Goal: Information Seeking & Learning: Learn about a topic

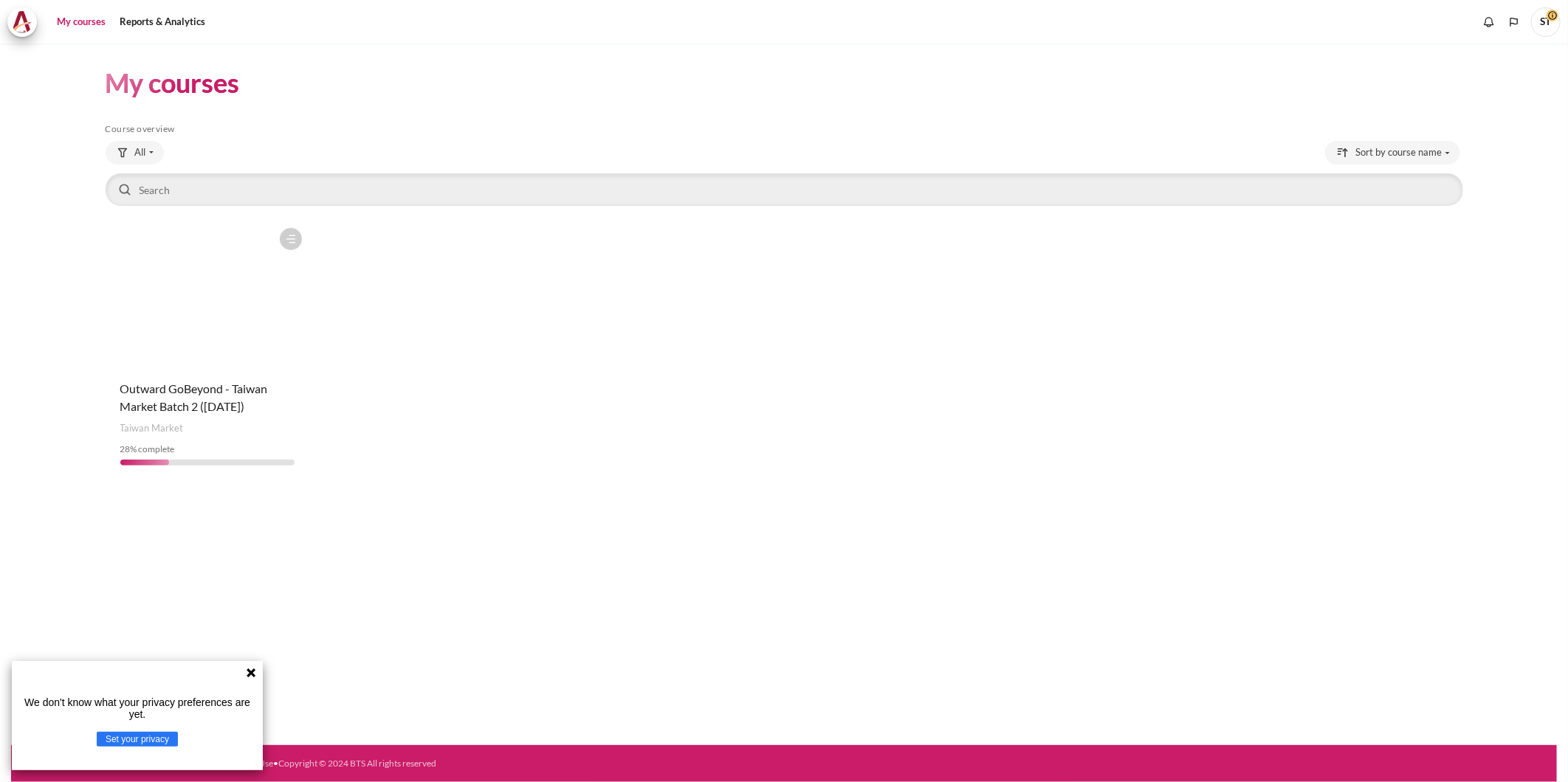
click at [251, 673] on icon at bounding box center [251, 673] width 9 height 9
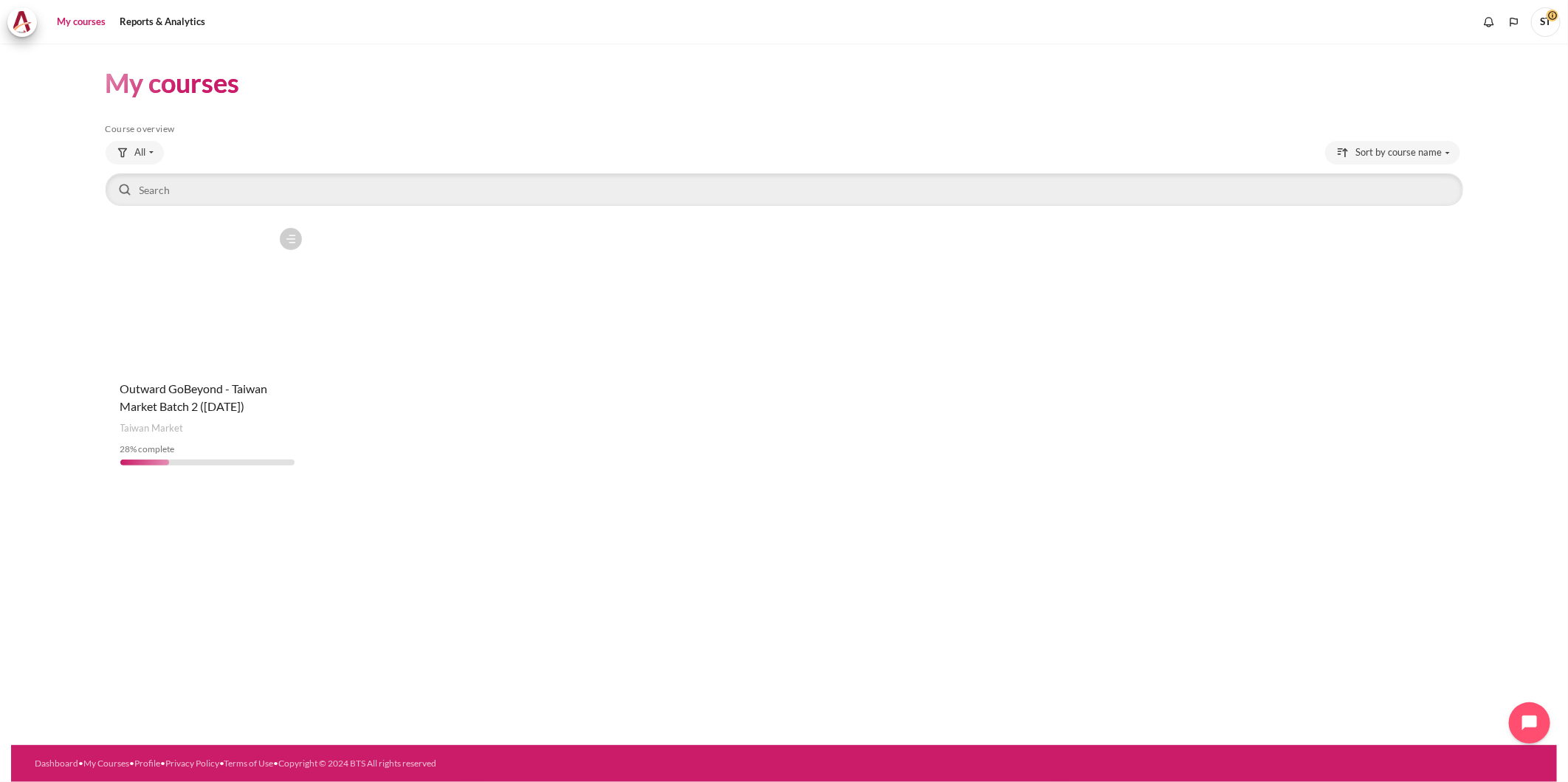
click at [247, 301] on figure "Content" at bounding box center [207, 294] width 204 height 147
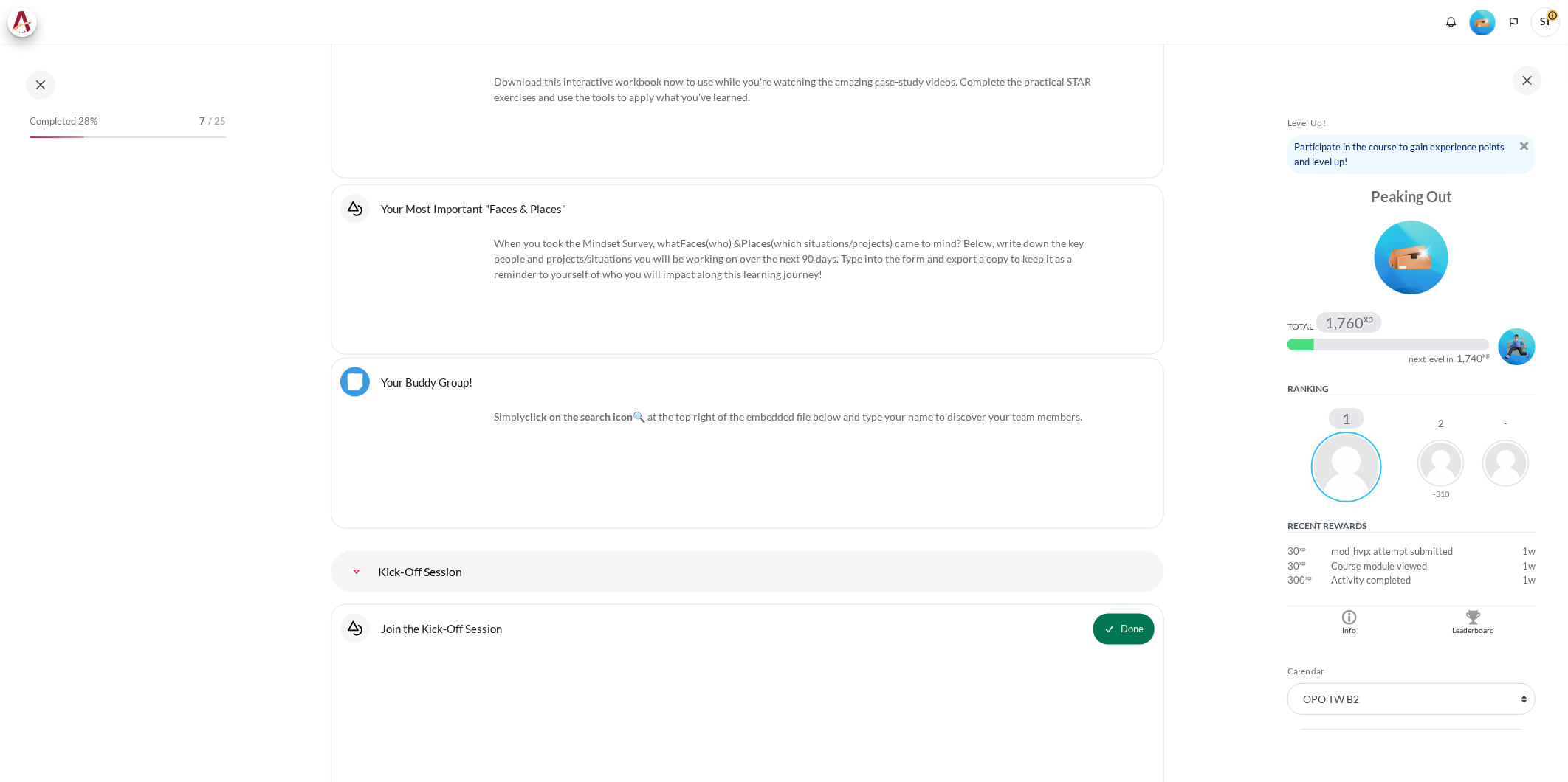
scroll to position [1312, 0]
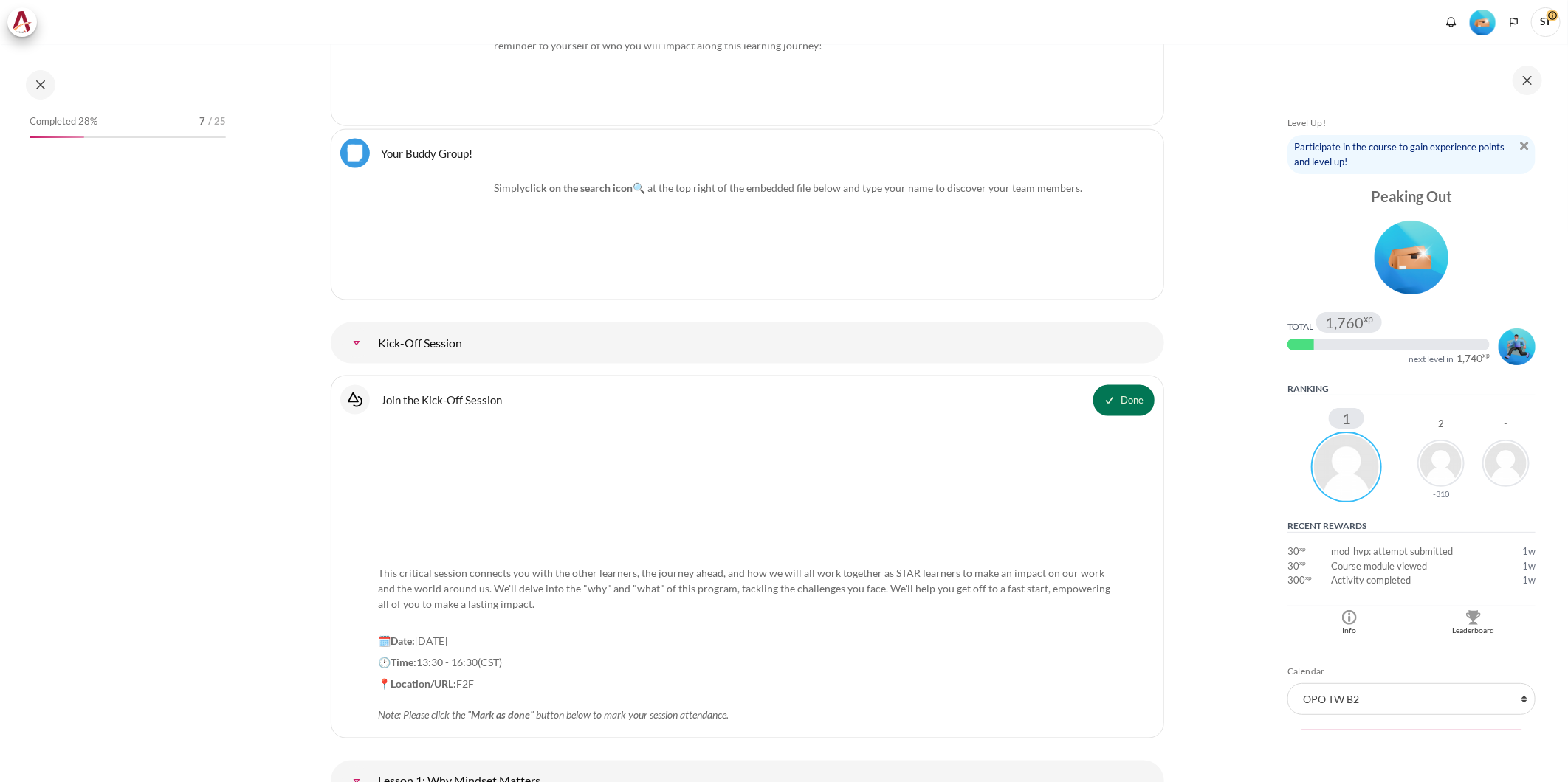
click at [111, 125] on div "Completed 28% 7 / 25" at bounding box center [128, 122] width 196 height 14
click at [44, 128] on div "Completed 28% 7 / 25" at bounding box center [128, 125] width 196 height 27
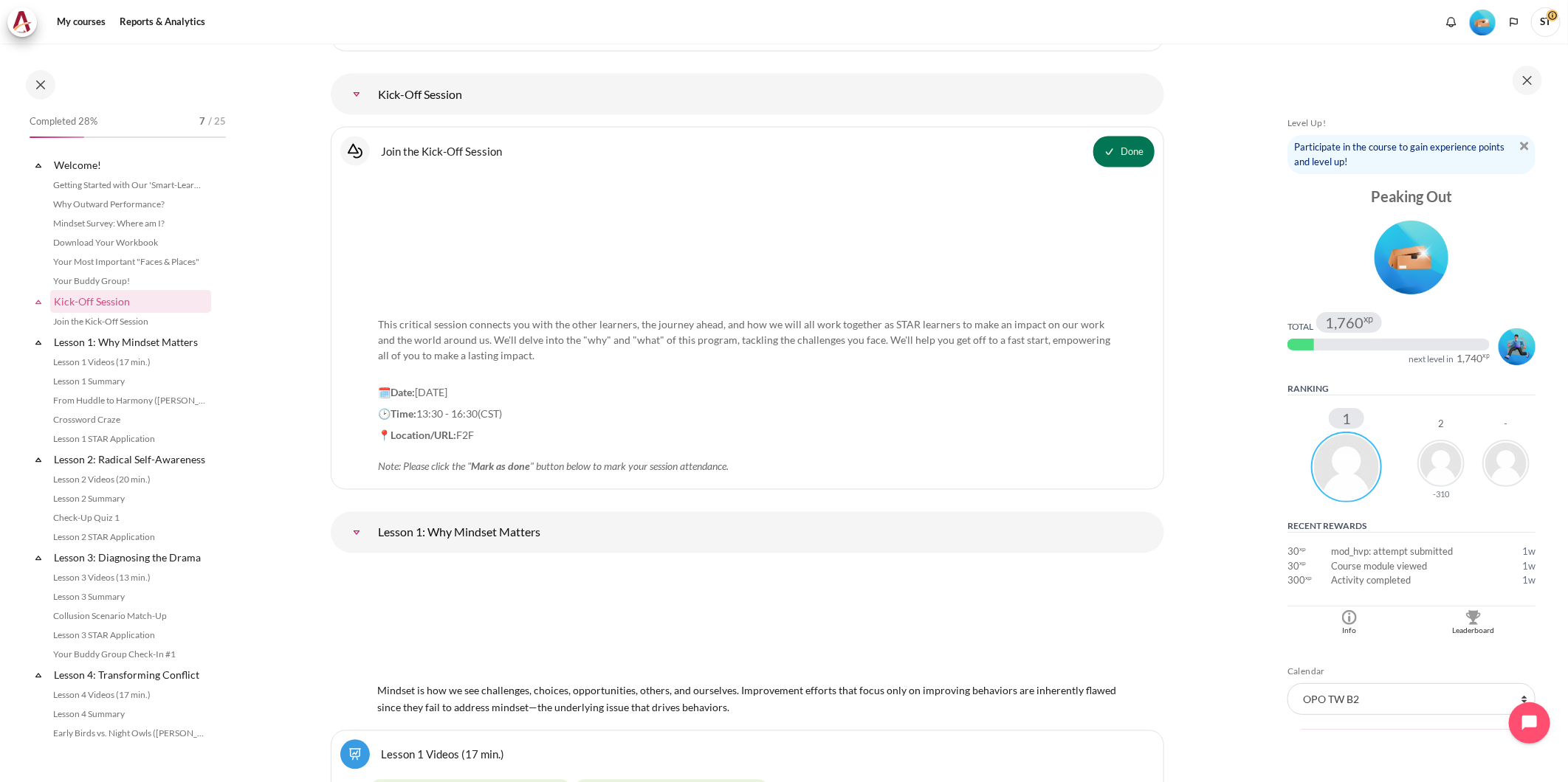
scroll to position [2009, 0]
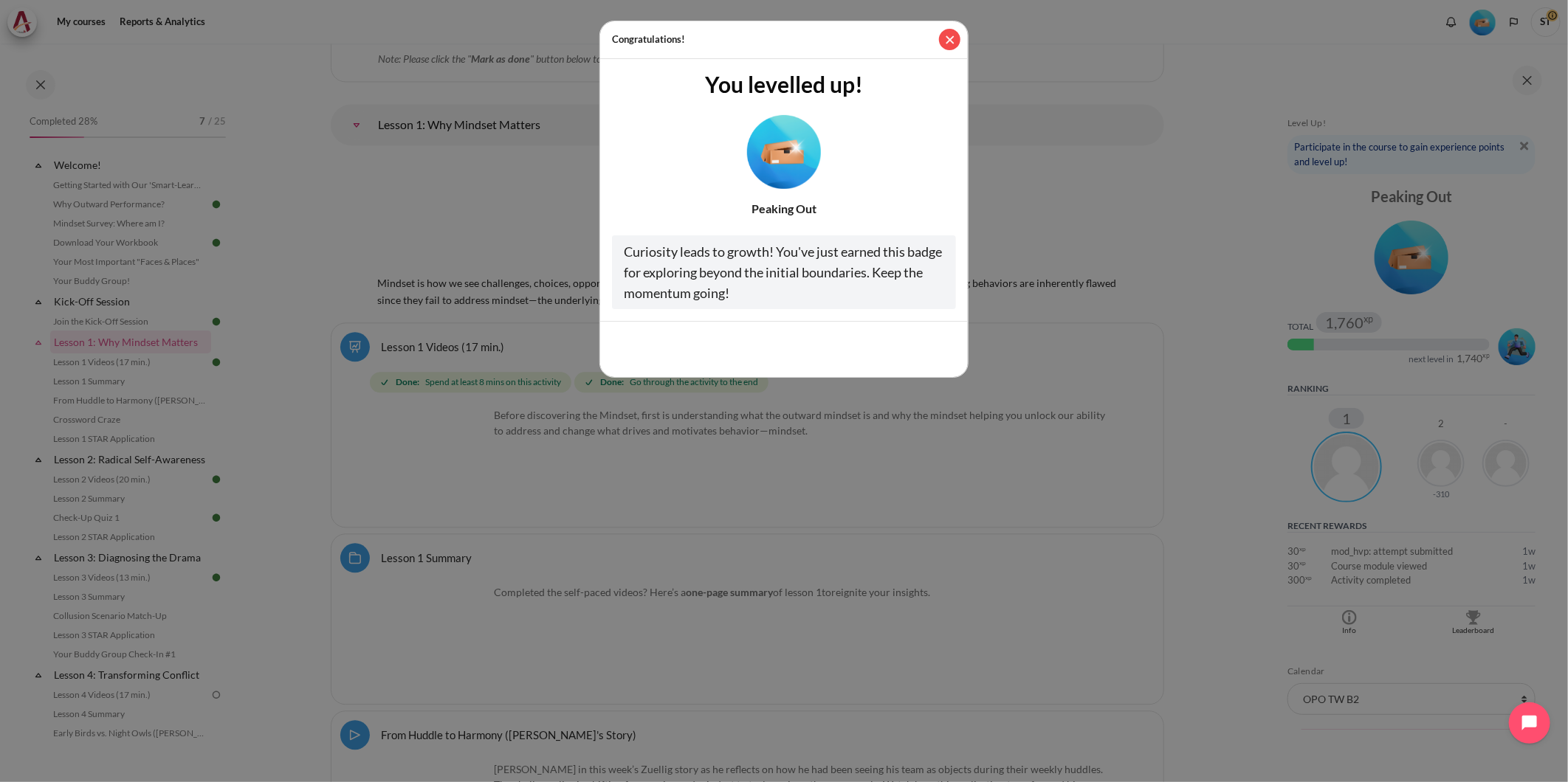
click at [953, 37] on button "Close" at bounding box center [949, 40] width 21 height 21
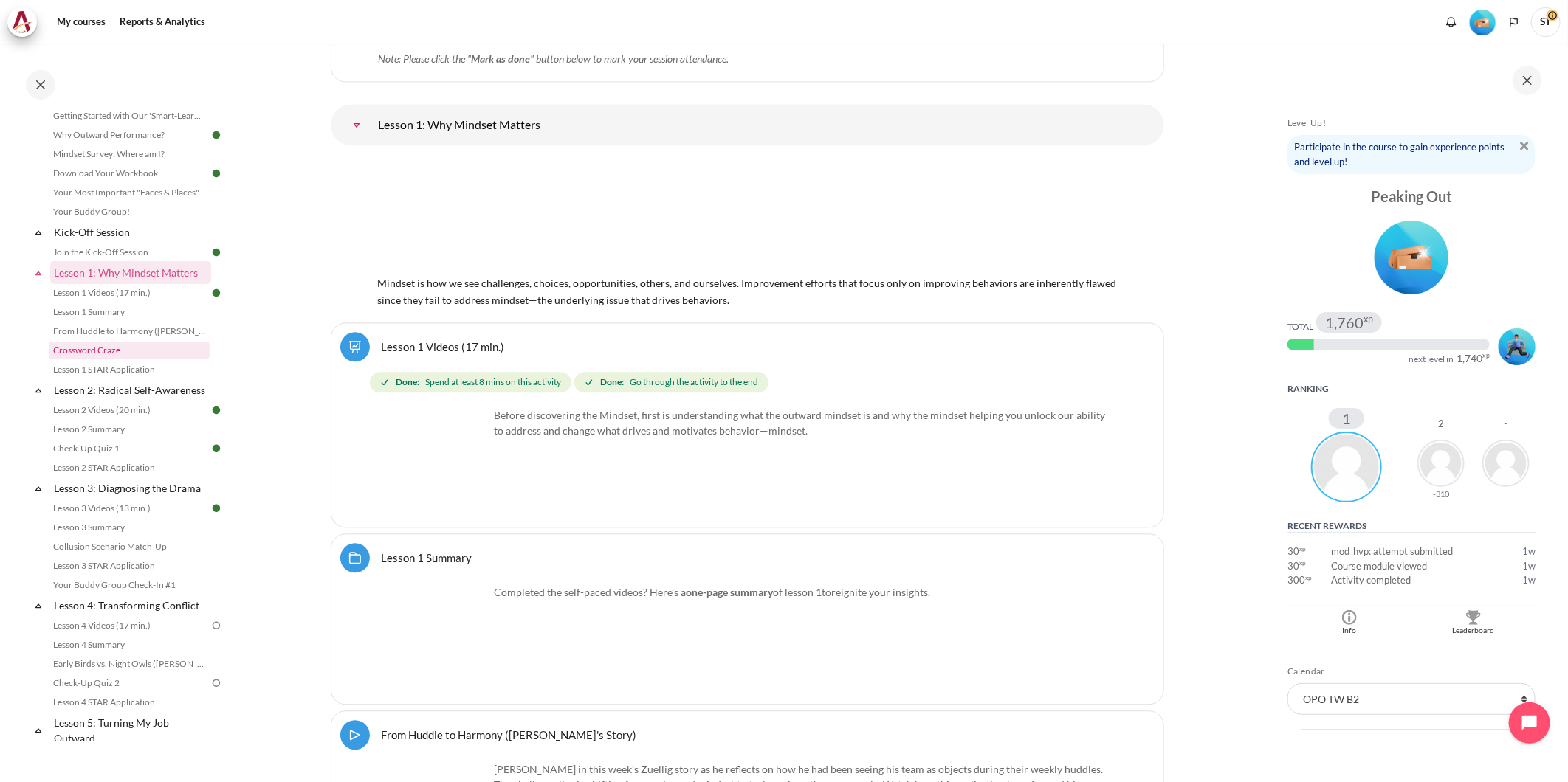
scroll to position [164, 0]
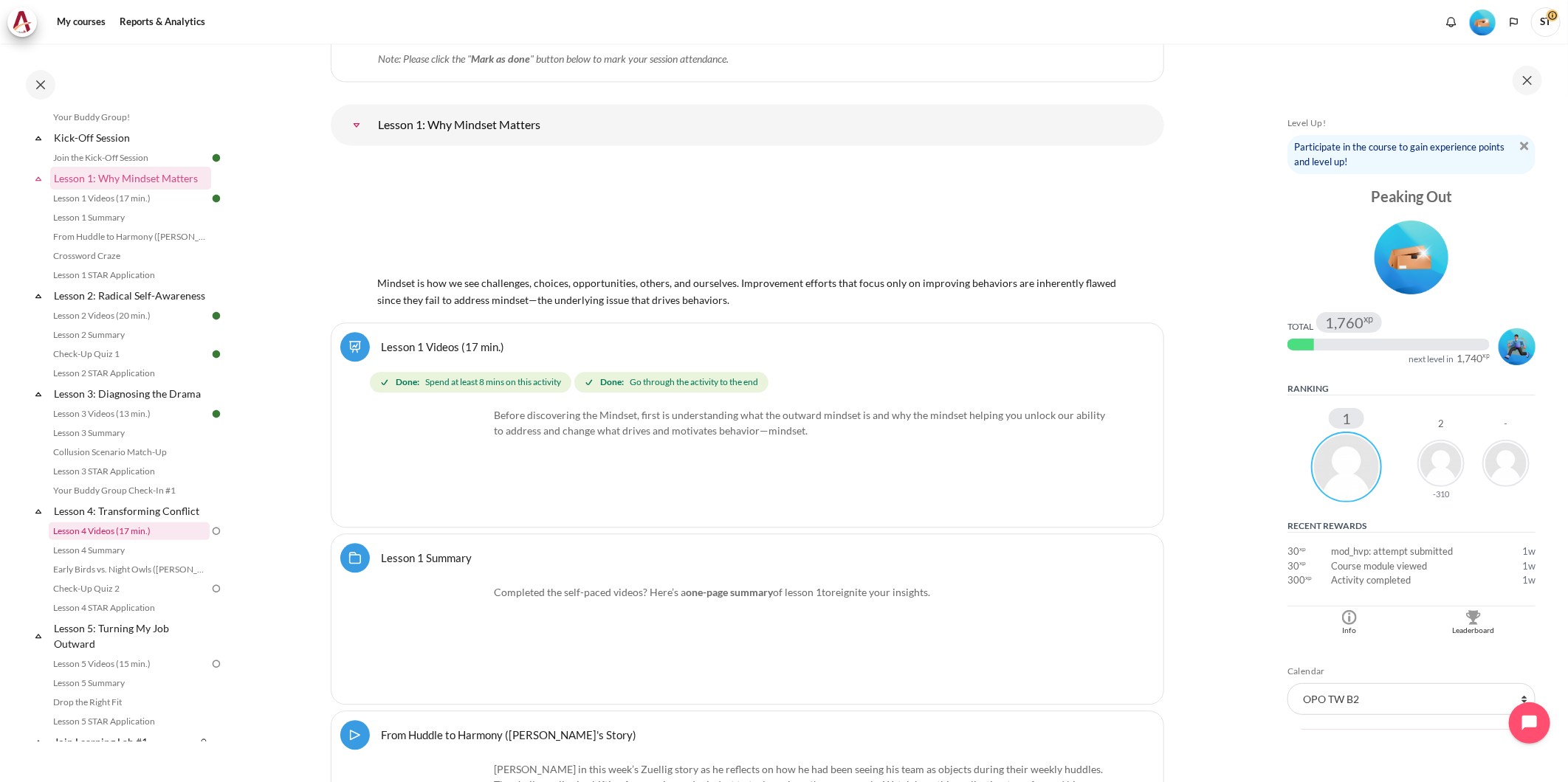
click at [138, 537] on link "Lesson 4 Videos (17 min.)" at bounding box center [129, 531] width 161 height 17
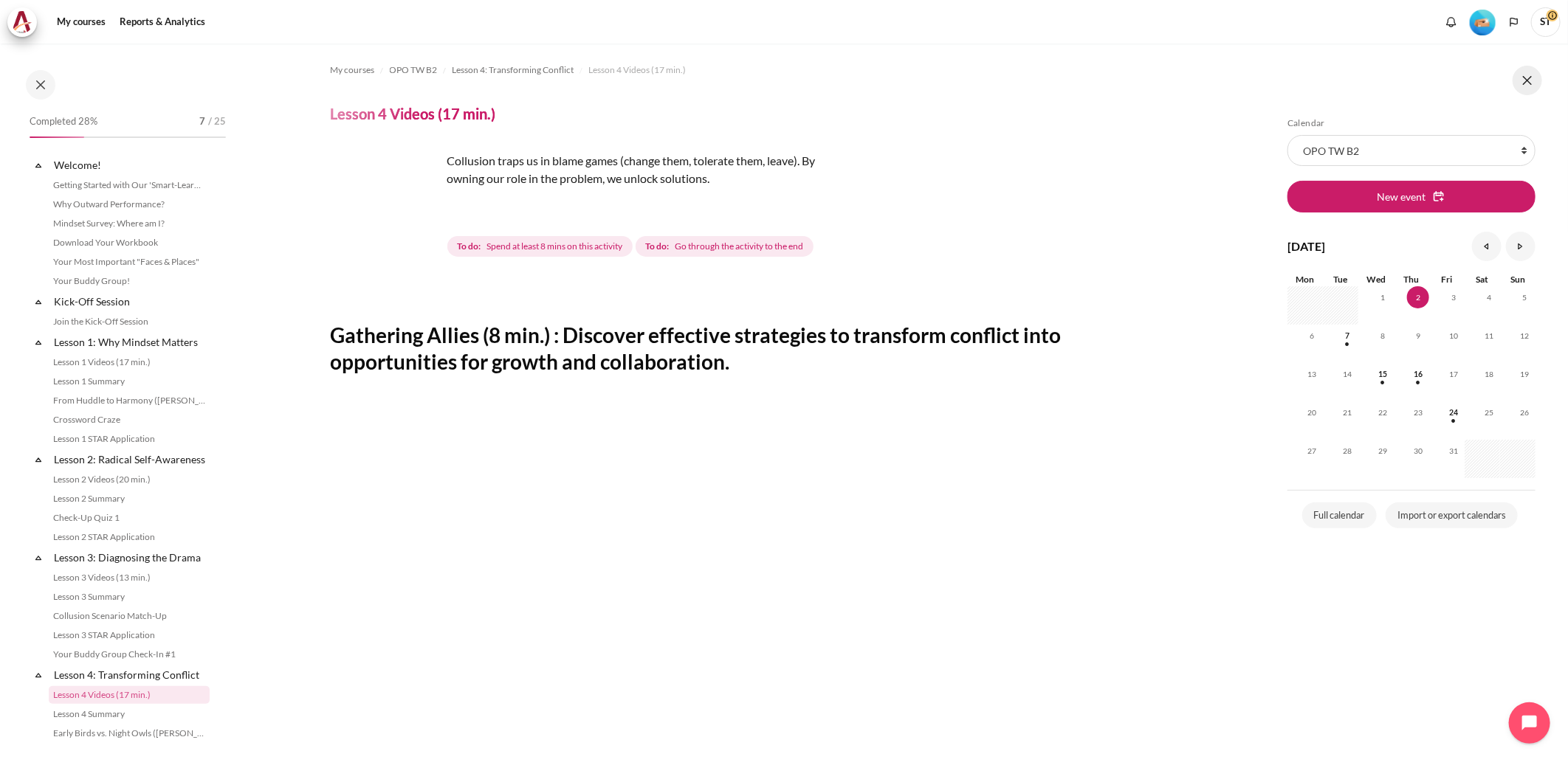
scroll to position [283, 0]
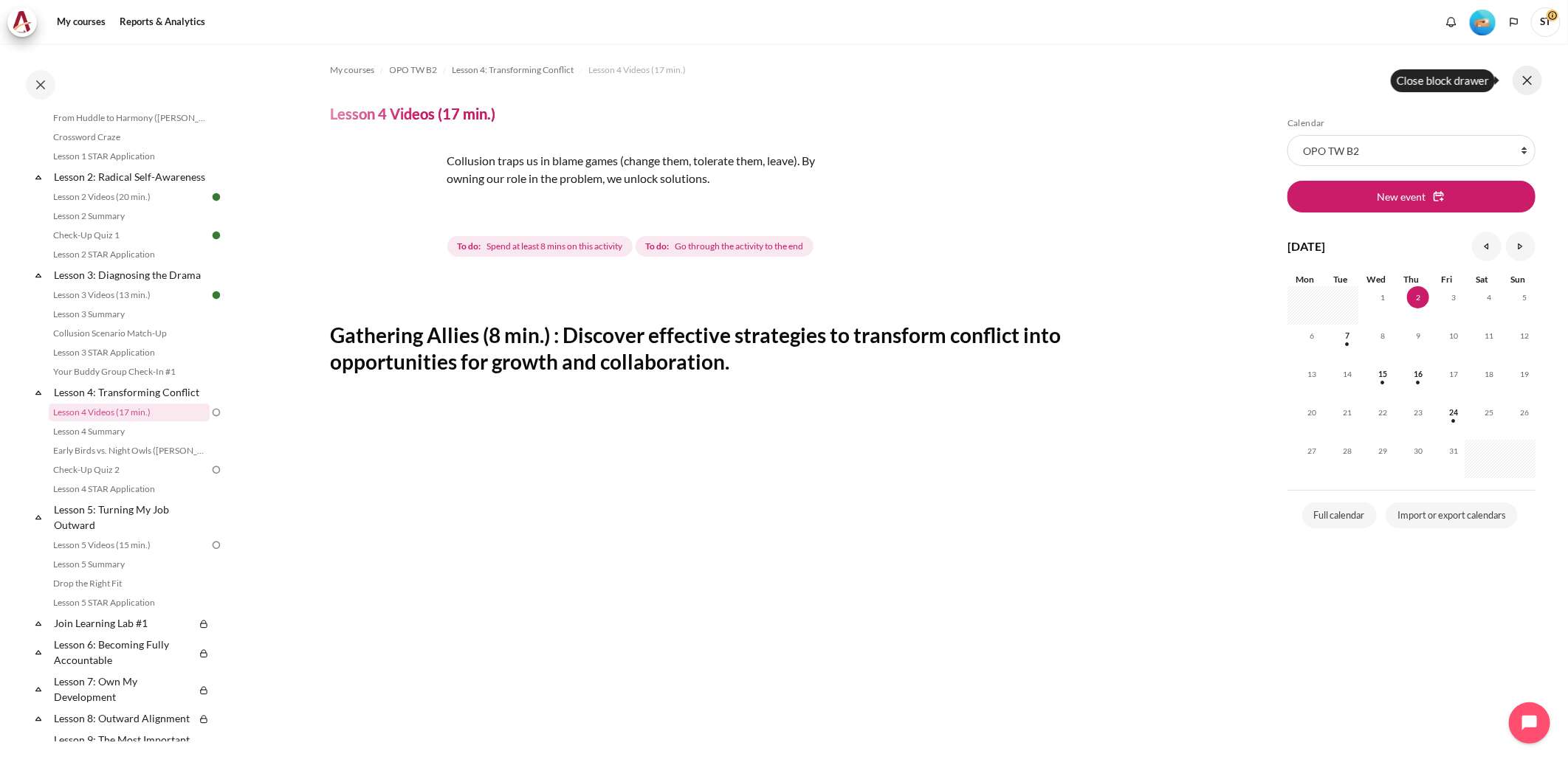
click at [1533, 78] on button at bounding box center [1527, 80] width 30 height 30
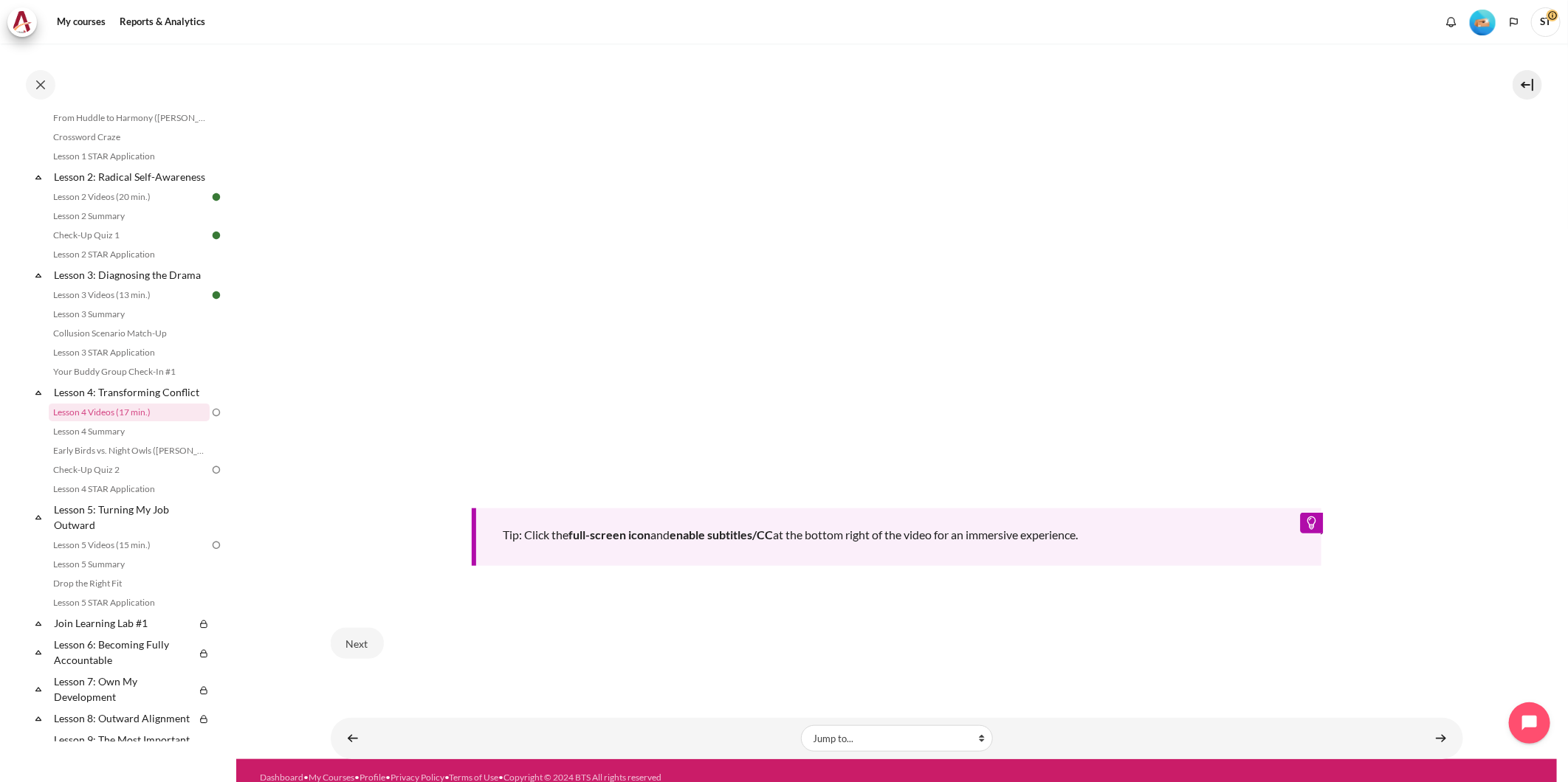
scroll to position [574, 0]
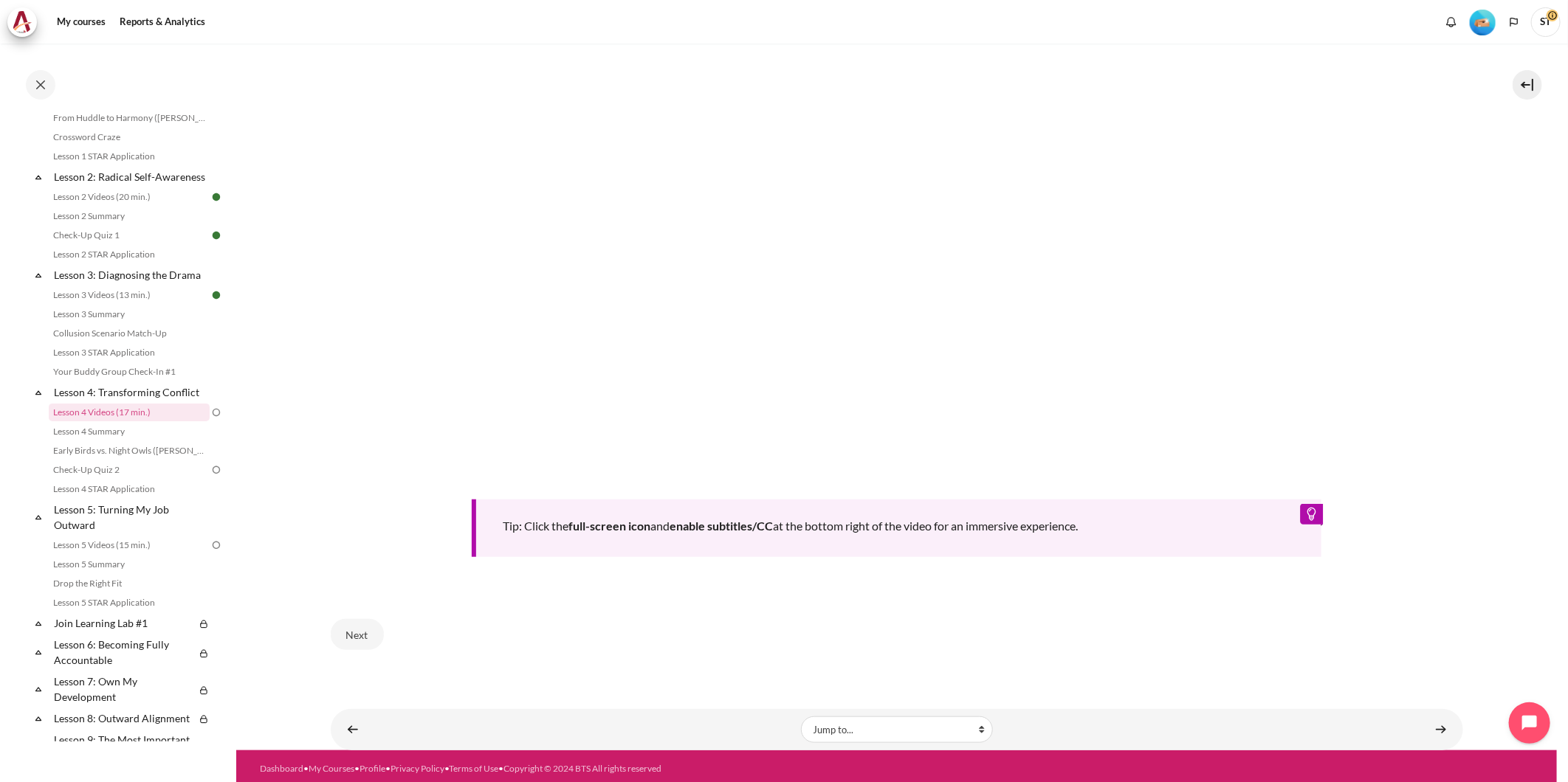
click at [328, 628] on section "My courses OPO TW B2 Lesson 4: Transforming Conflict Lesson 4 Videos (17 min.) …" at bounding box center [896, 110] width 1320 height 1281
click at [341, 622] on button "Next" at bounding box center [357, 635] width 53 height 31
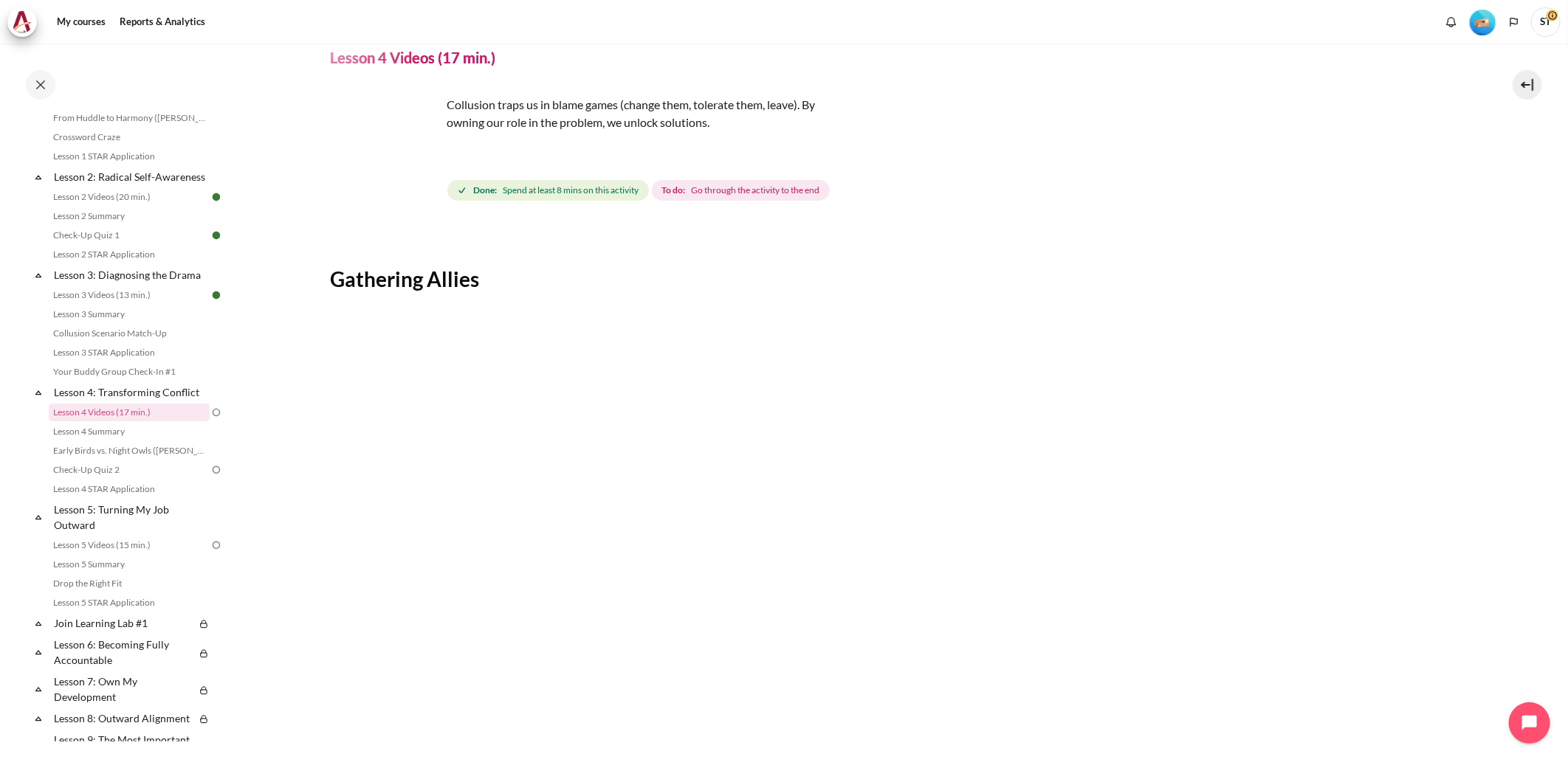
scroll to position [82, 0]
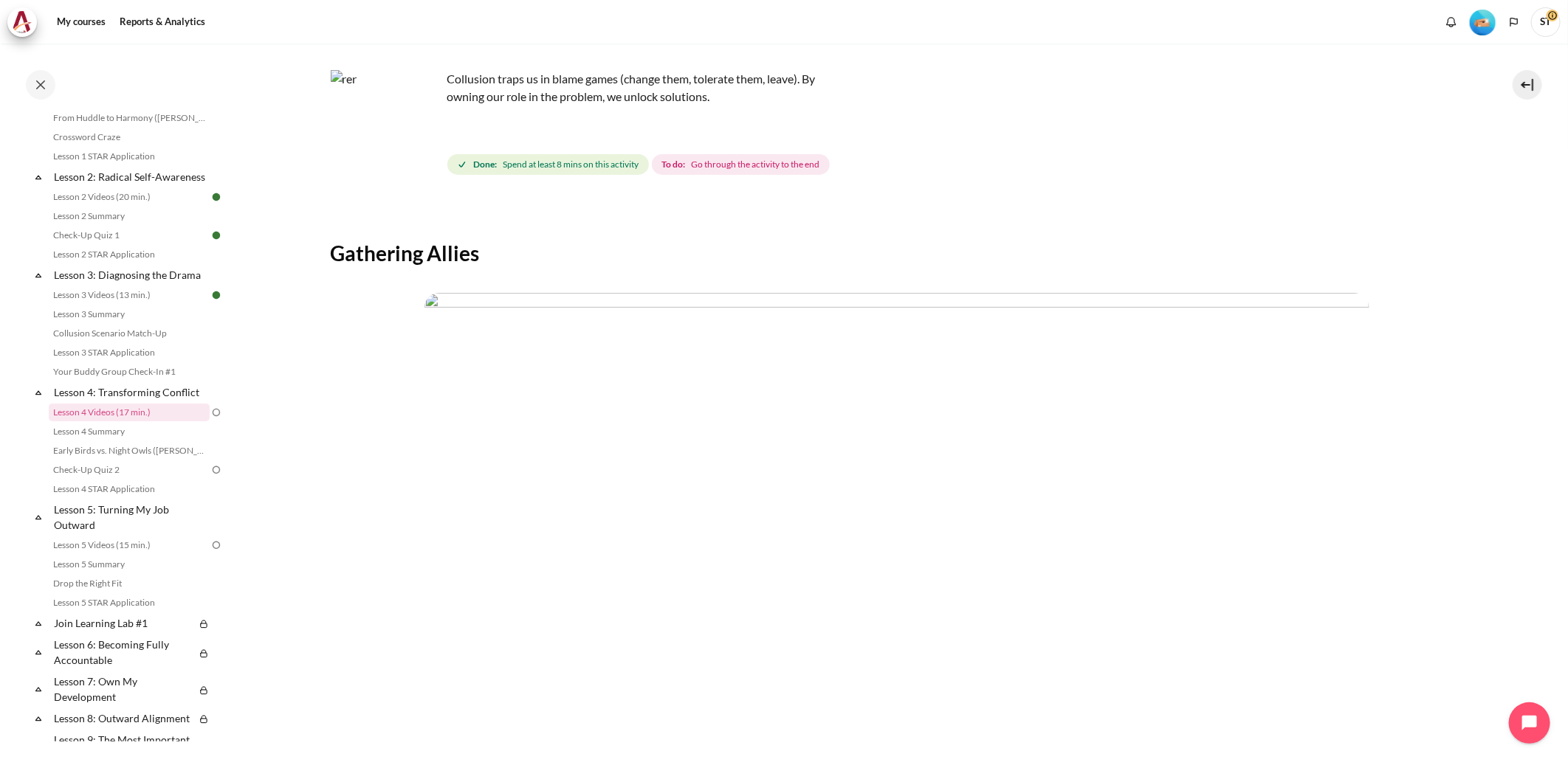
drag, startPoint x: 500, startPoint y: 502, endPoint x: 401, endPoint y: 485, distance: 100.4
click at [401, 485] on p "Content" at bounding box center [897, 560] width 1132 height 533
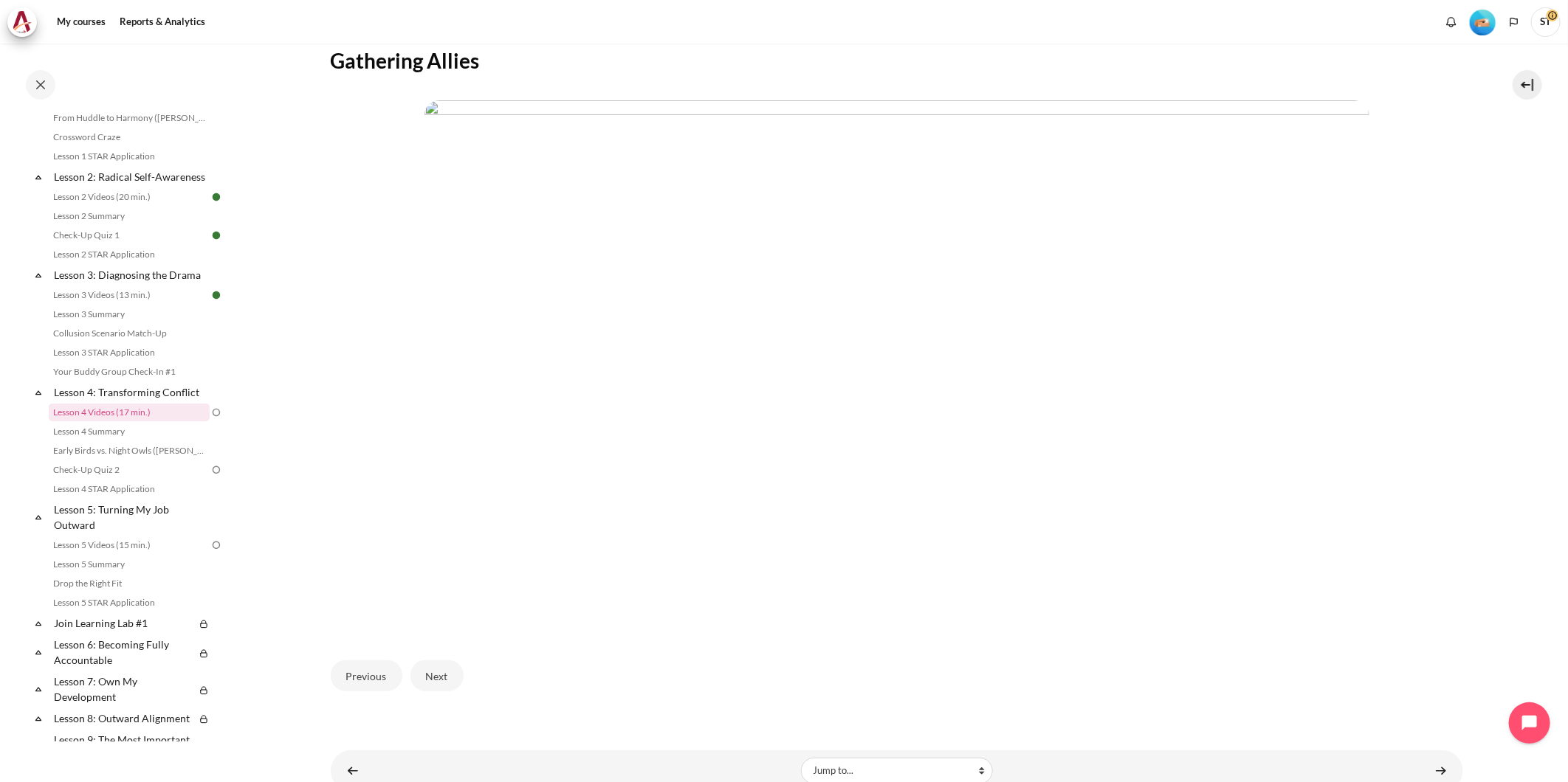
scroll to position [320, 0]
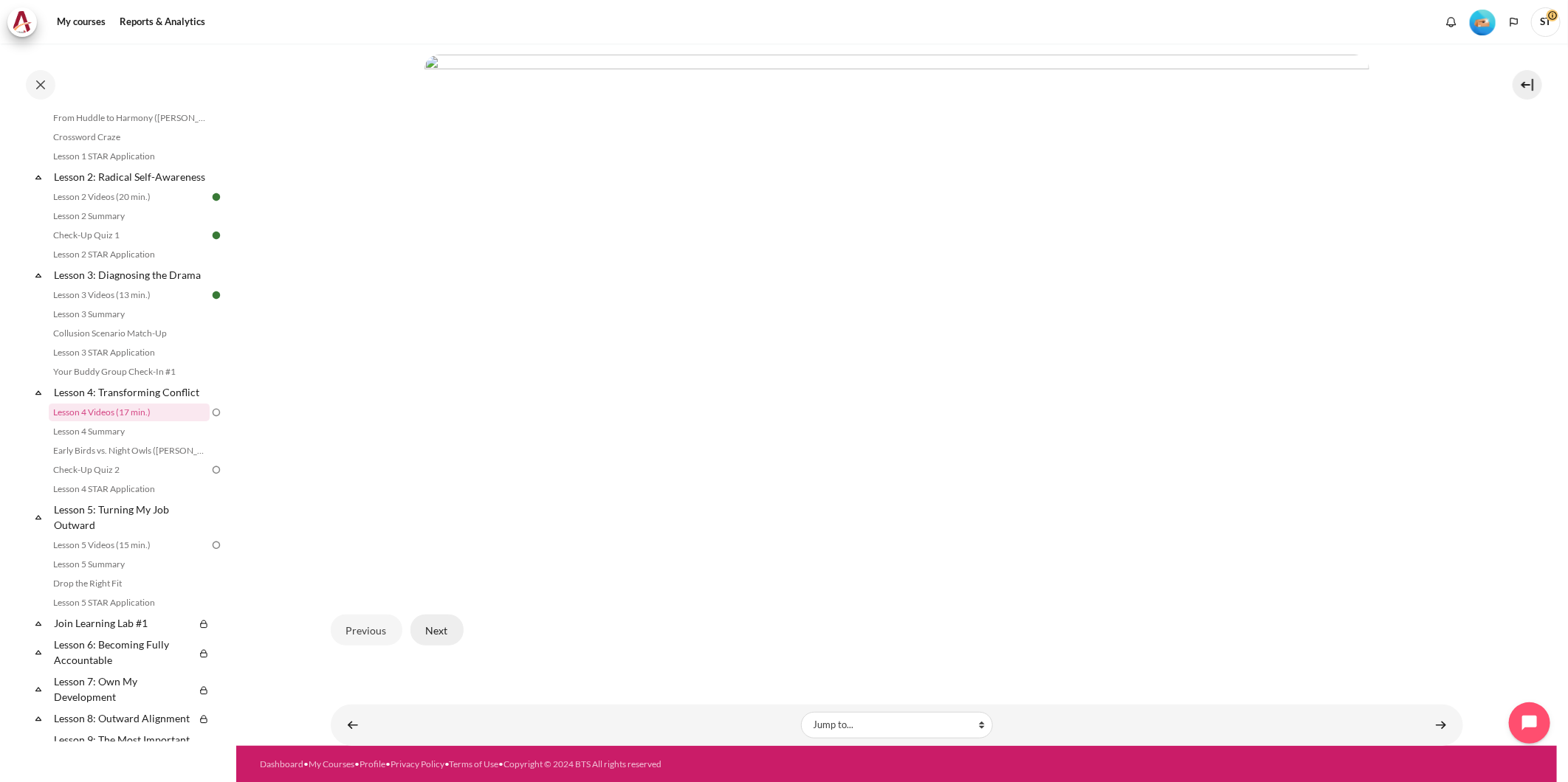
click at [436, 632] on button "Next" at bounding box center [437, 630] width 53 height 31
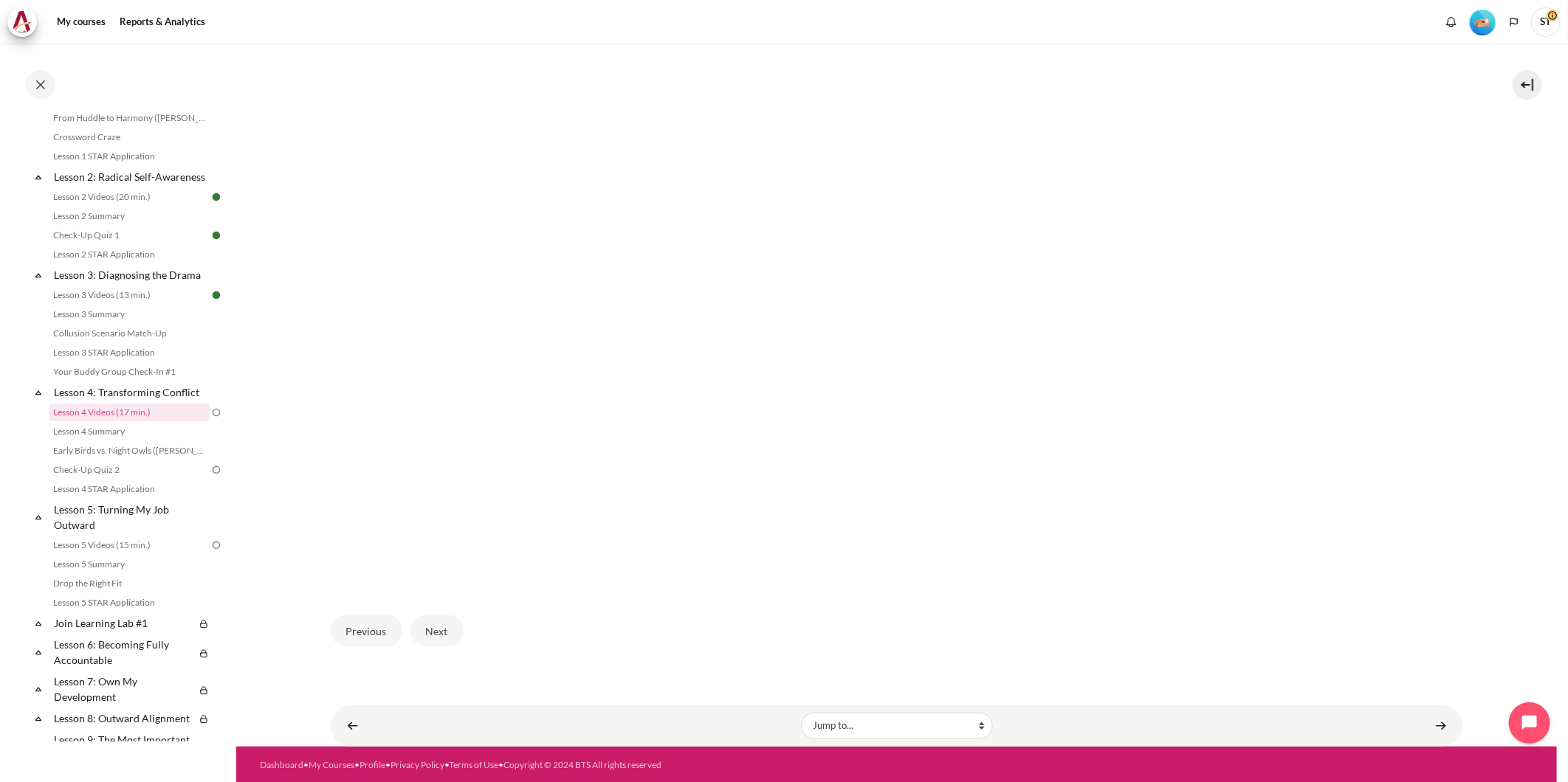
scroll to position [320, 0]
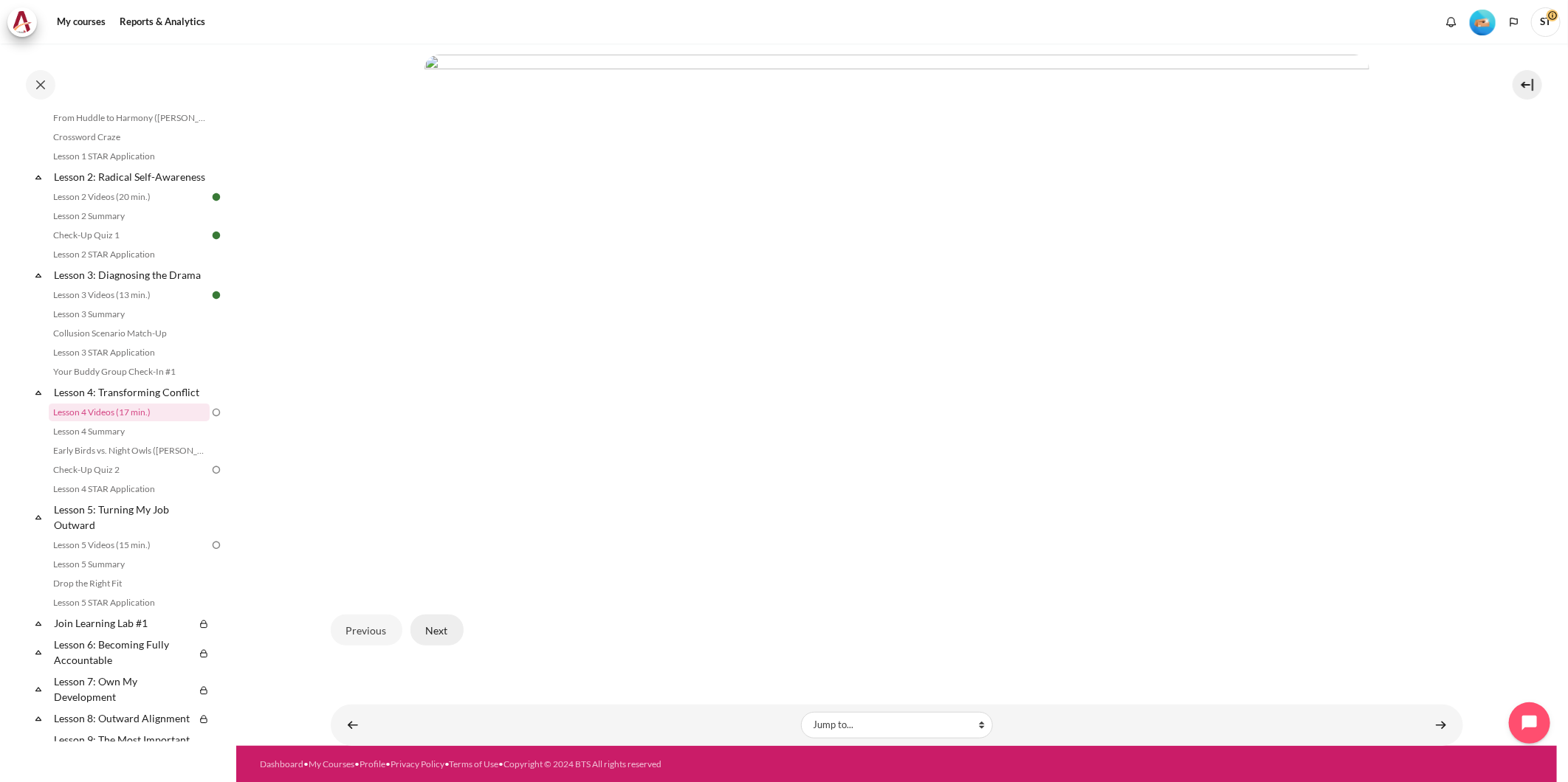
click at [445, 638] on button "Next" at bounding box center [437, 630] width 53 height 31
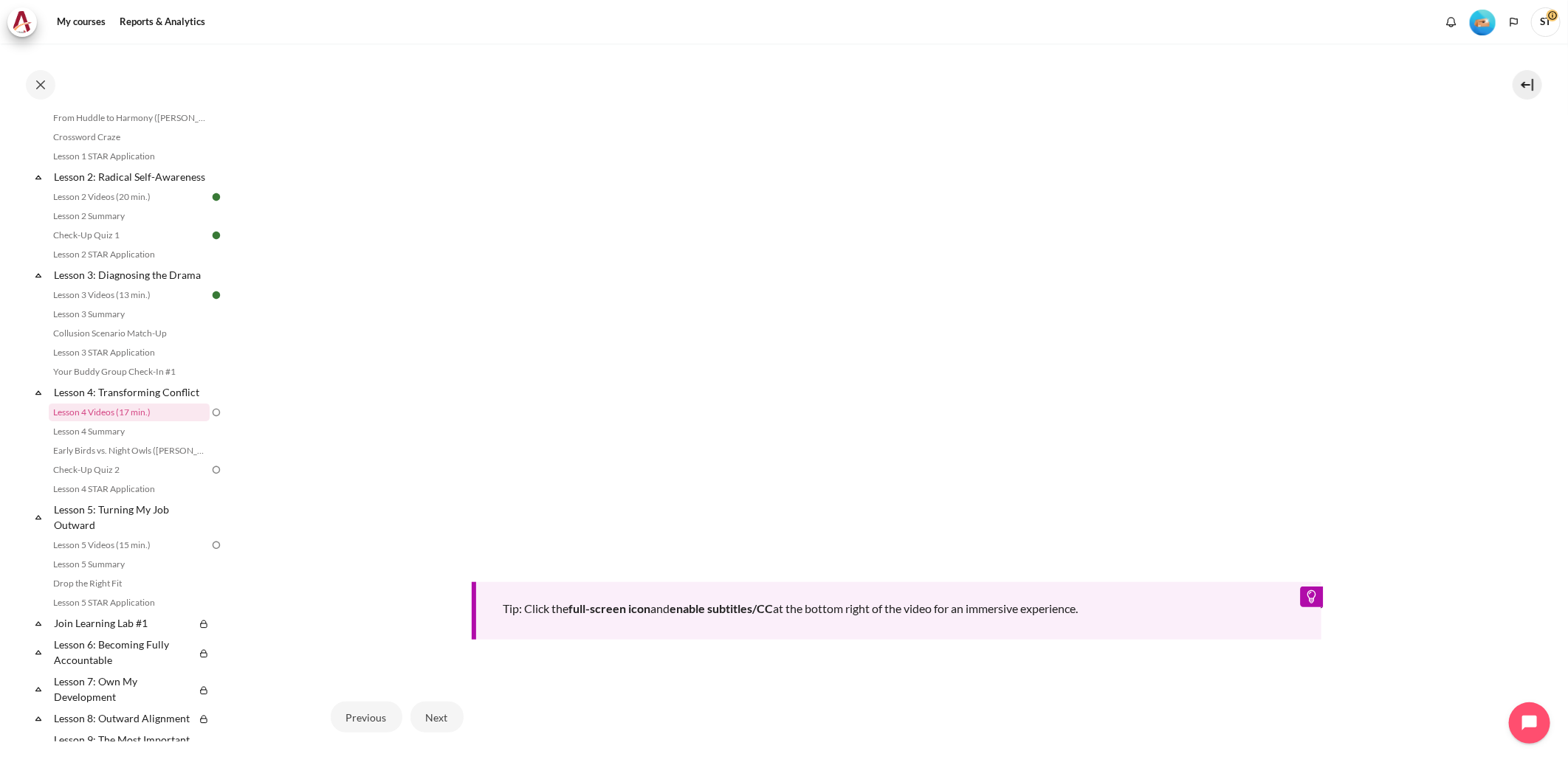
scroll to position [328, 0]
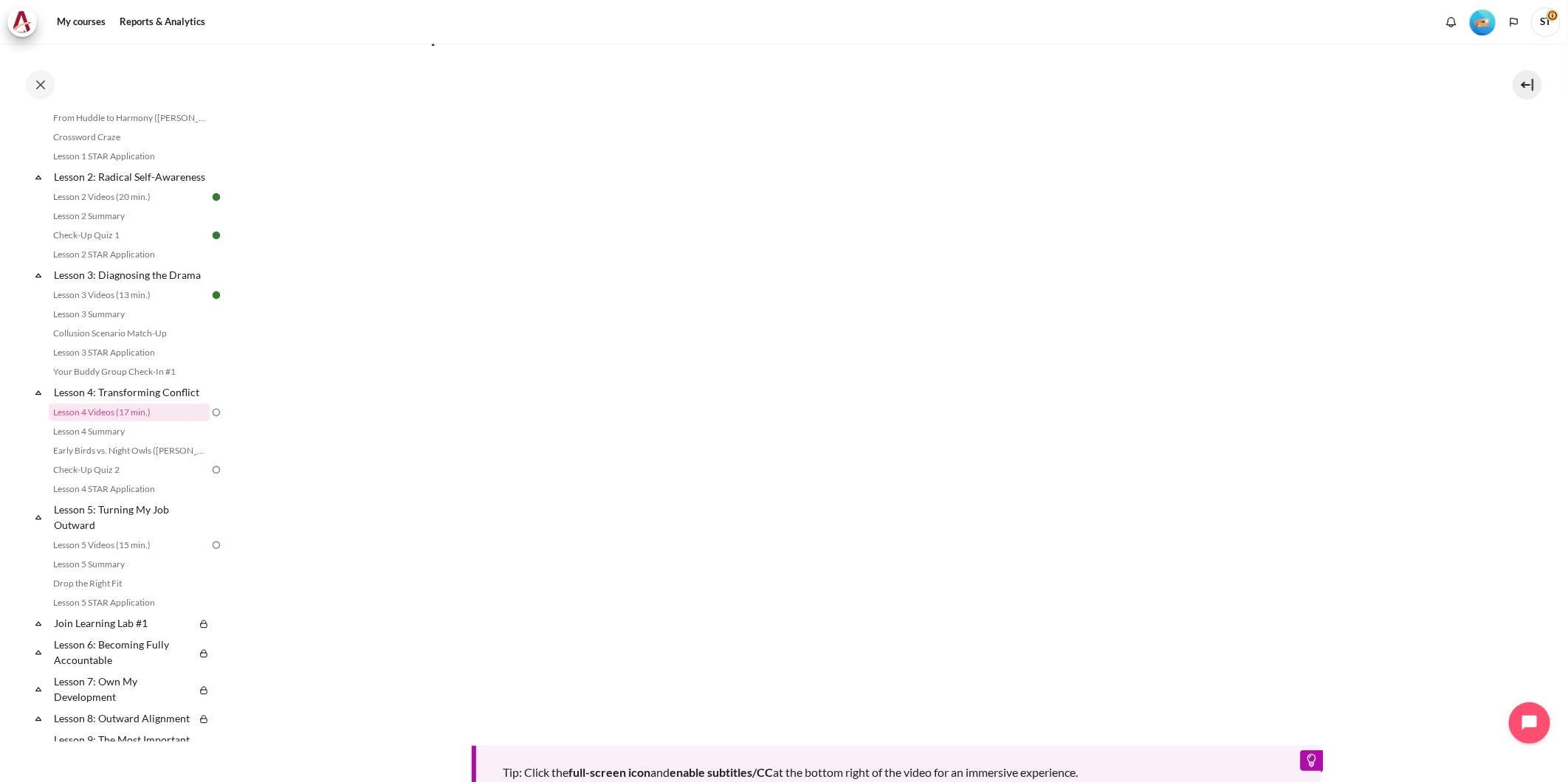
click at [1464, 370] on section "My courses OPO TW B2 Lesson 4: Transforming Conflict Lesson 4 Videos (17 min.) …" at bounding box center [896, 356] width 1320 height 1281
